Goal: Transaction & Acquisition: Purchase product/service

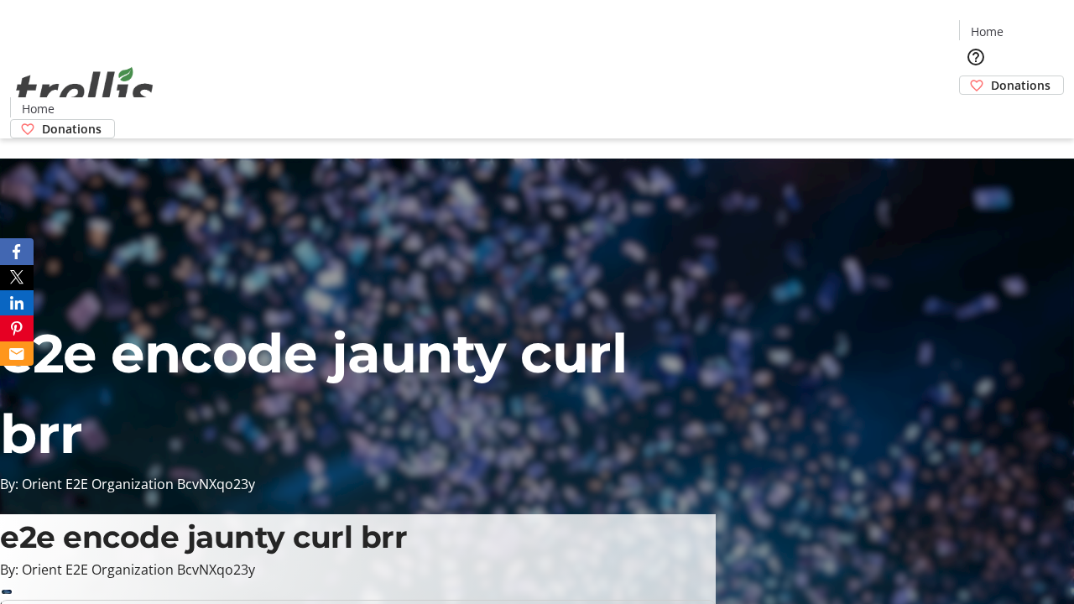
click at [1026, 25] on span "Sign Up" at bounding box center [1033, 23] width 49 height 20
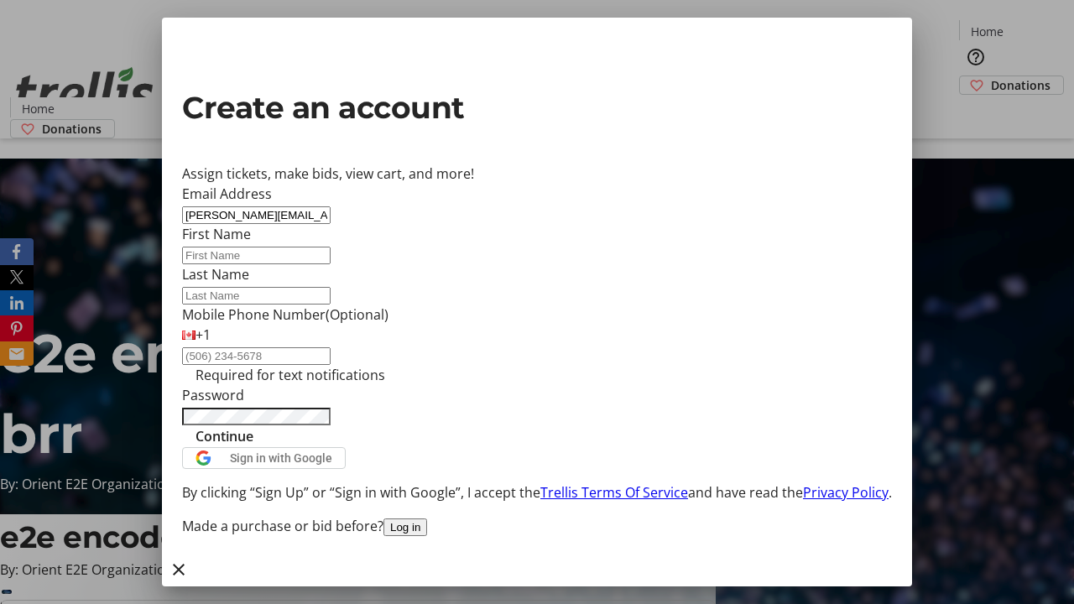
type input "[PERSON_NAME][EMAIL_ADDRESS][DOMAIN_NAME]"
type input "[PERSON_NAME]"
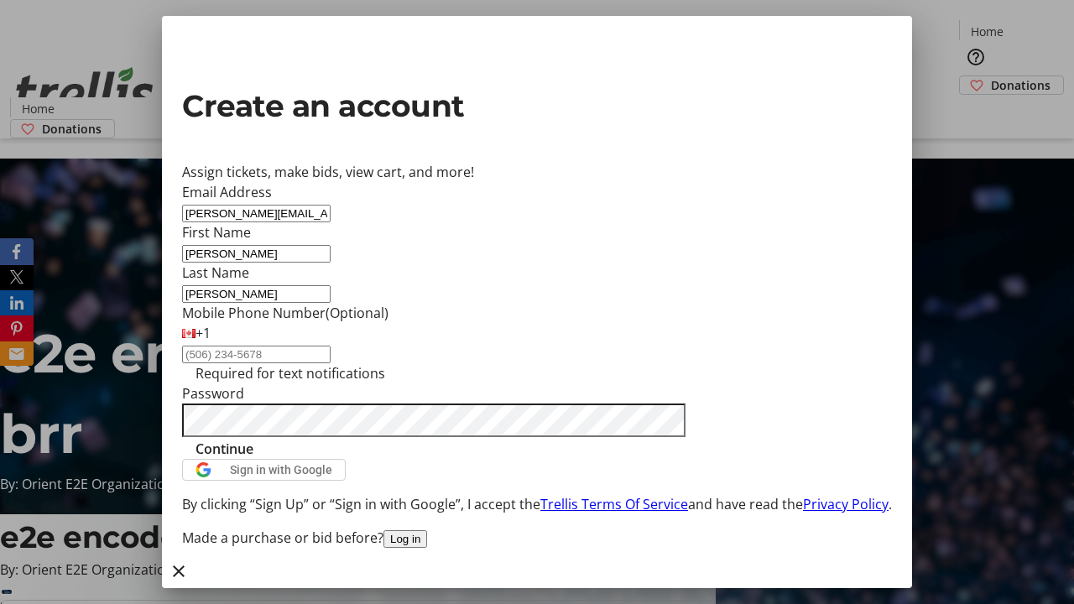
click at [253, 459] on span "Continue" at bounding box center [224, 449] width 58 height 20
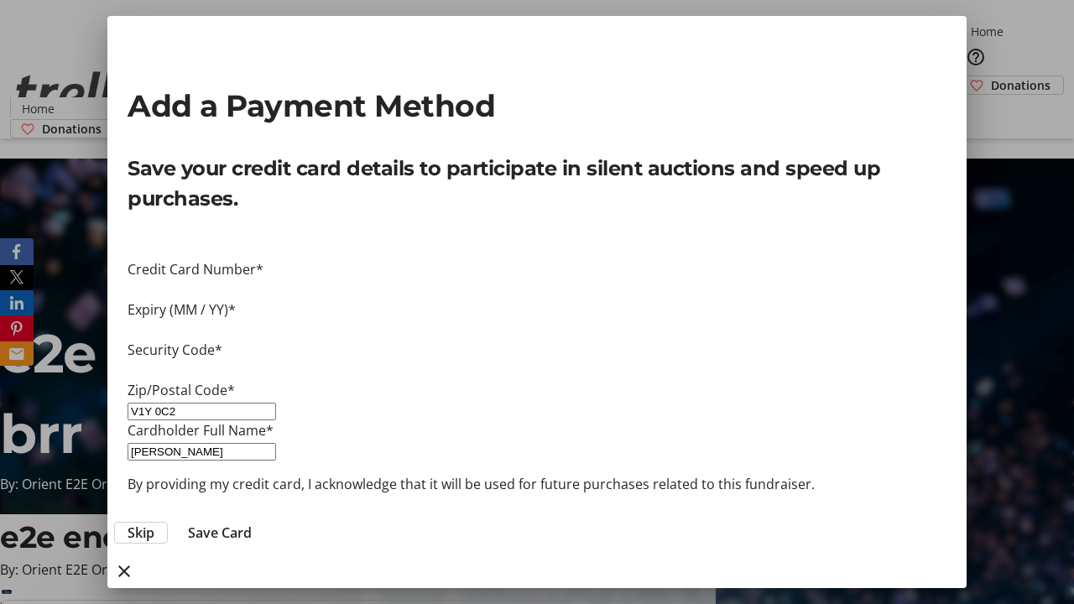
type input "V1Y 0C2"
click at [252, 523] on span "Save Card" at bounding box center [220, 533] width 64 height 20
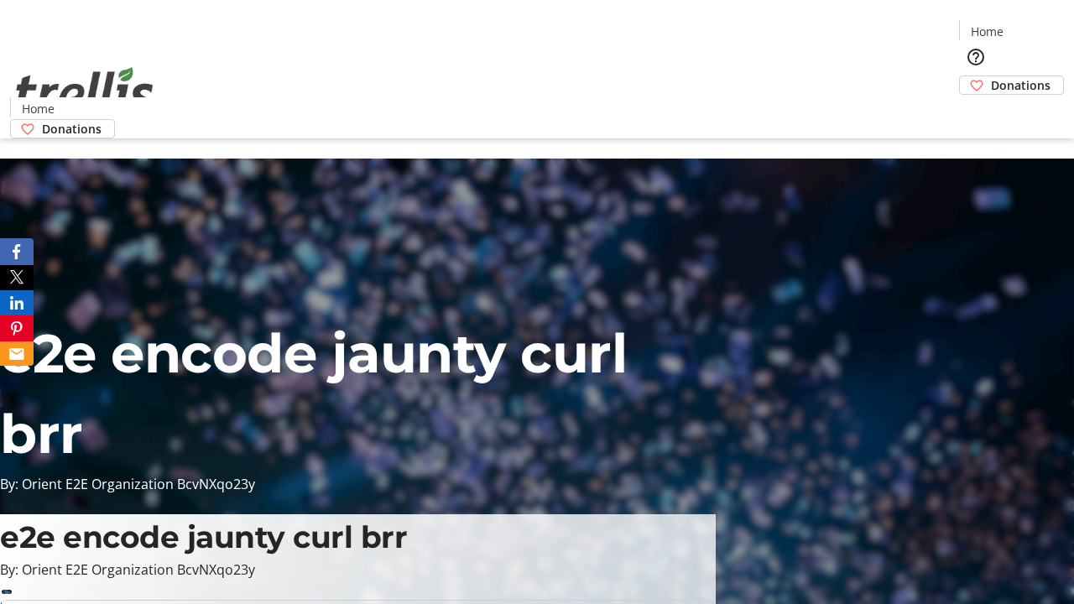
click at [991, 76] on span "Donations" at bounding box center [1021, 85] width 60 height 18
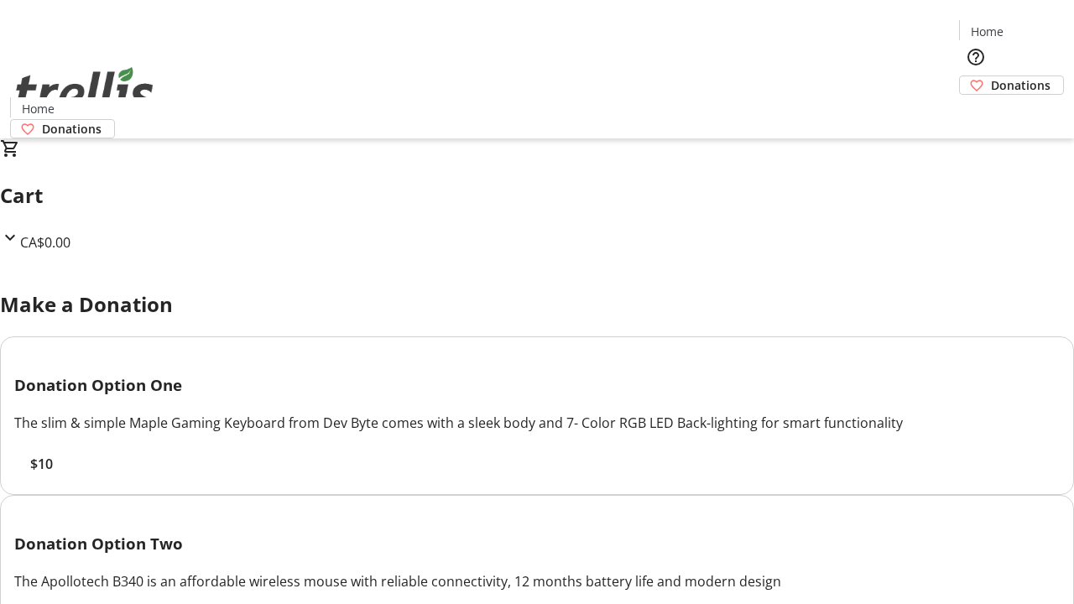
click at [53, 474] on span "$10" at bounding box center [41, 464] width 23 height 20
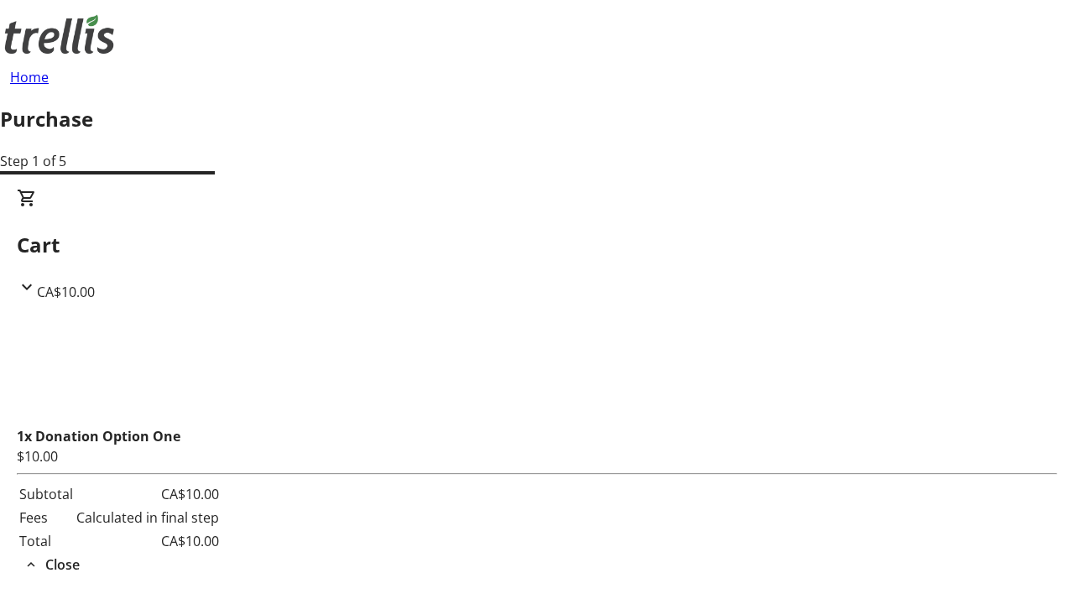
select select "CA"
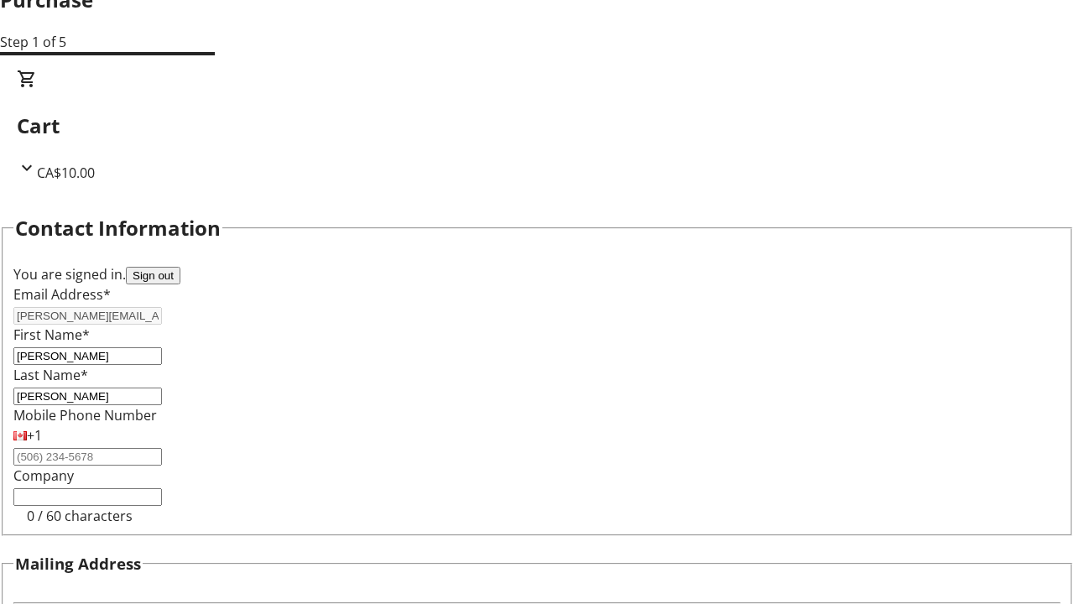
type input "[STREET_ADDRESS][PERSON_NAME]"
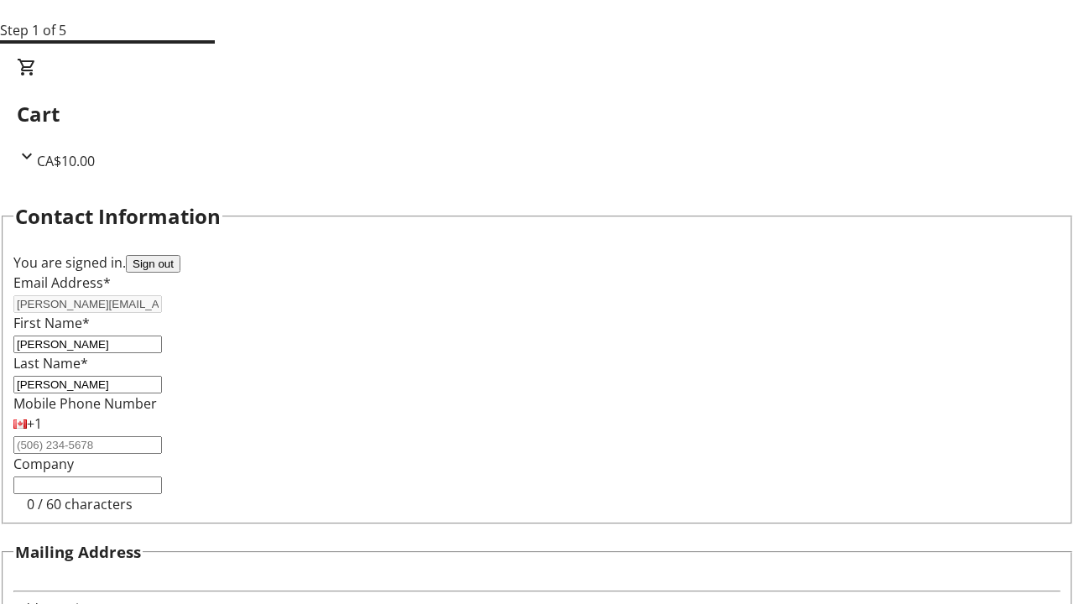
type input "Kelowna"
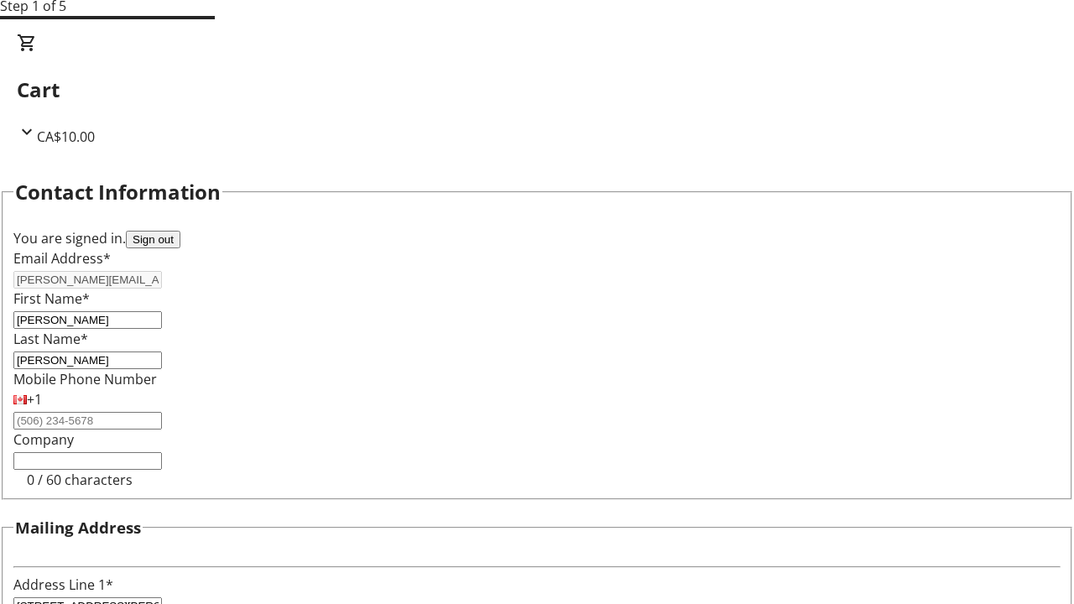
select select "BC"
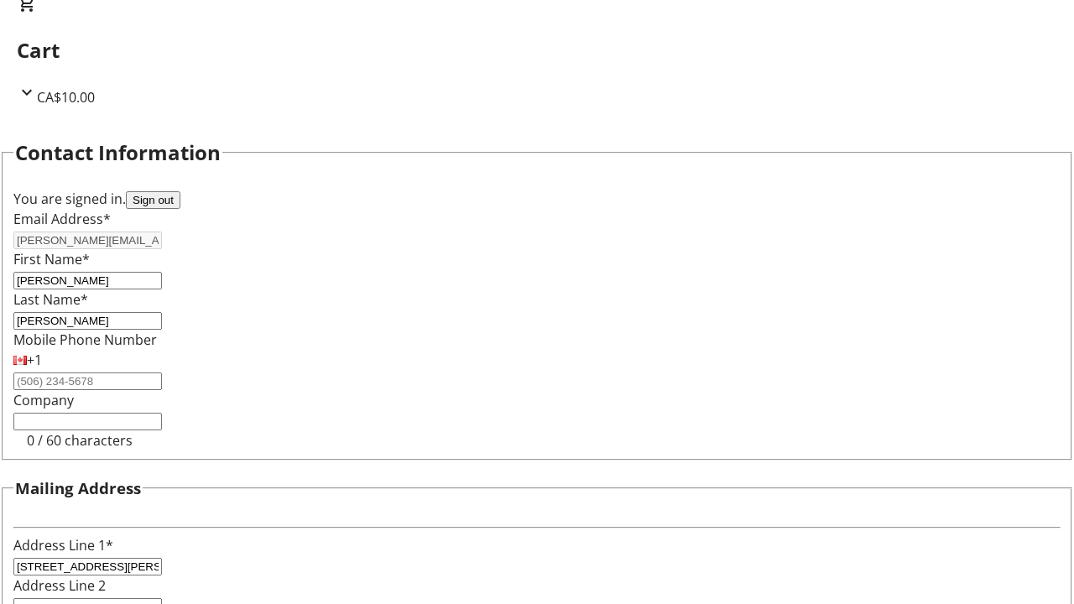
type input "Kelowna"
type input "V1Y 0C2"
